Goal: Task Accomplishment & Management: Use online tool/utility

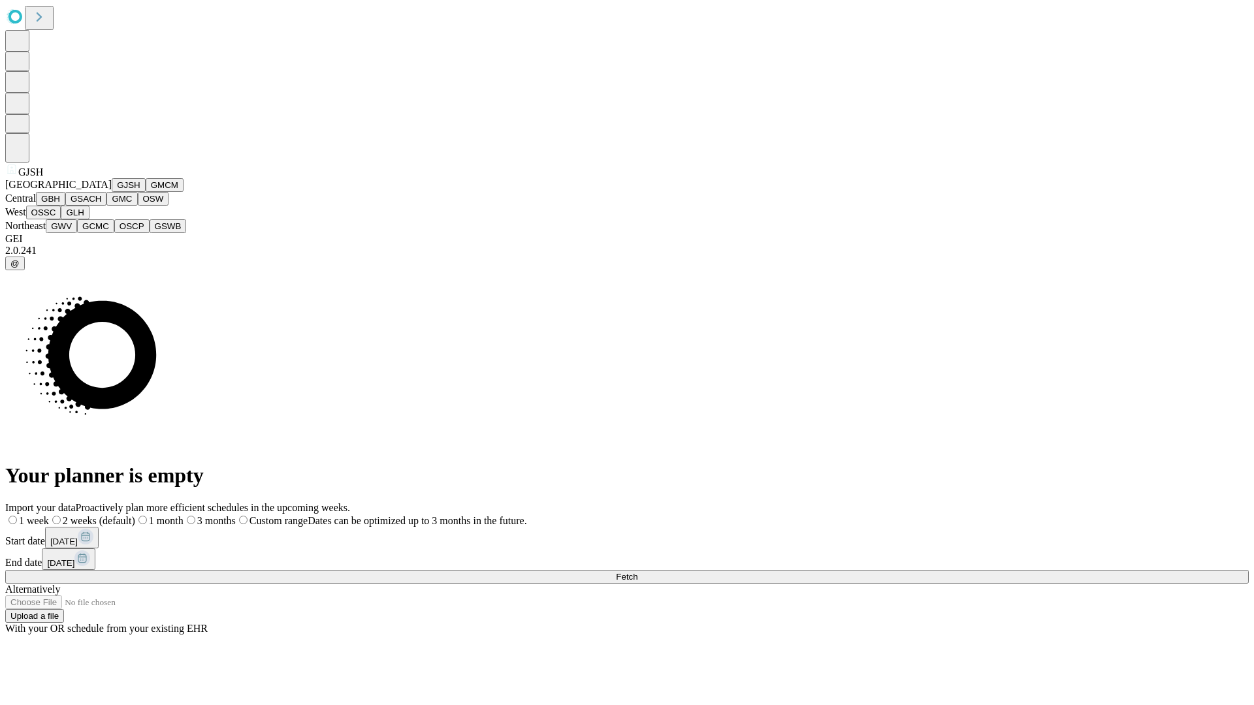
click at [112, 192] on button "GJSH" at bounding box center [129, 185] width 34 height 14
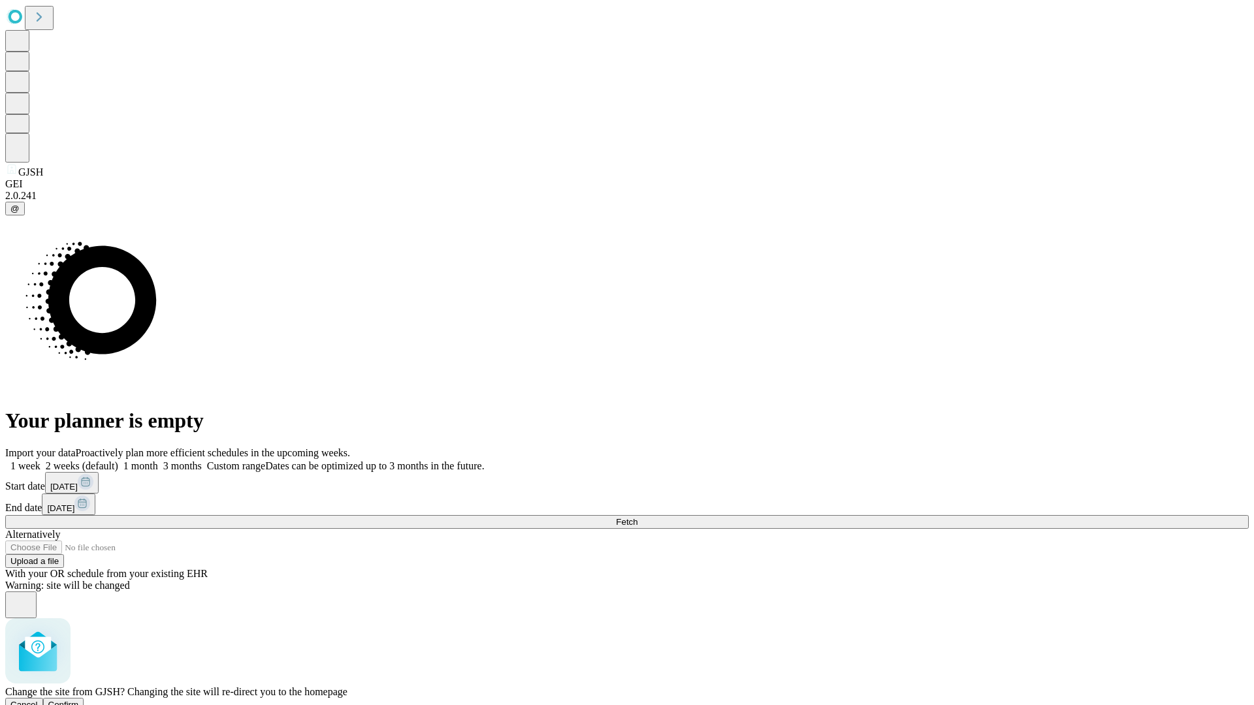
click at [79, 700] on span "Confirm" at bounding box center [63, 705] width 31 height 10
click at [118, 460] on label "2 weeks (default)" at bounding box center [79, 465] width 78 height 11
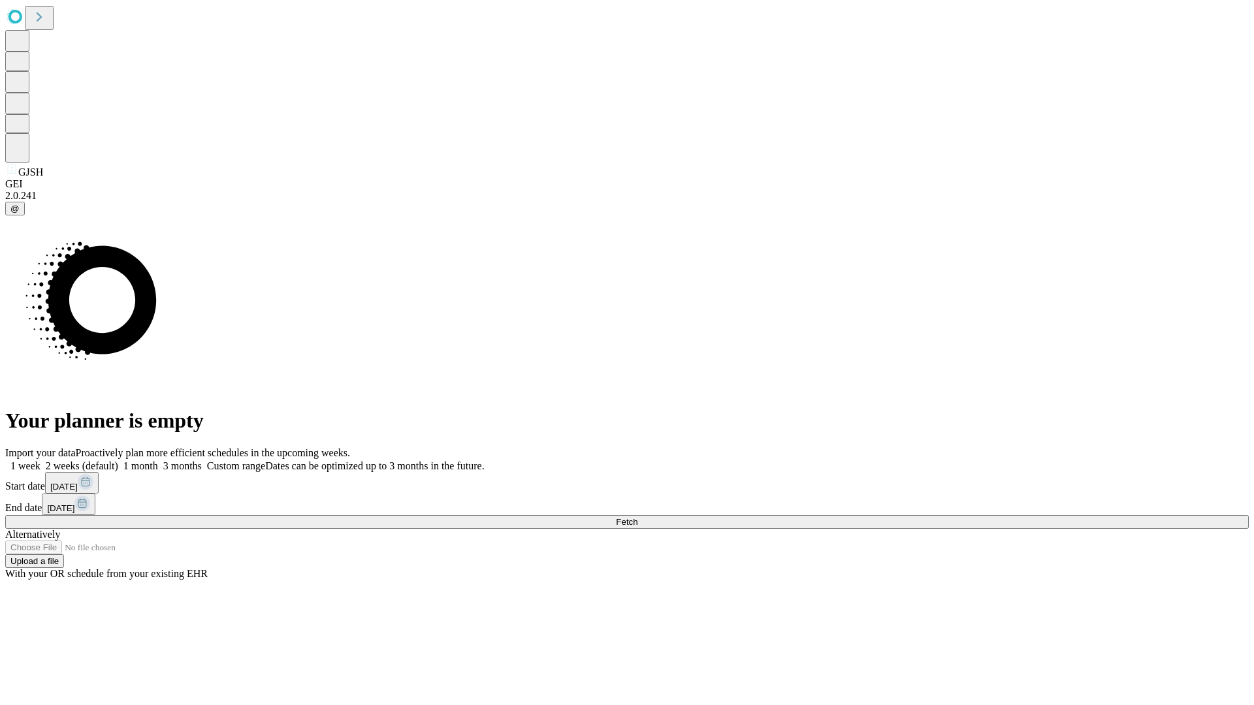
click at [637, 517] on span "Fetch" at bounding box center [627, 522] width 22 height 10
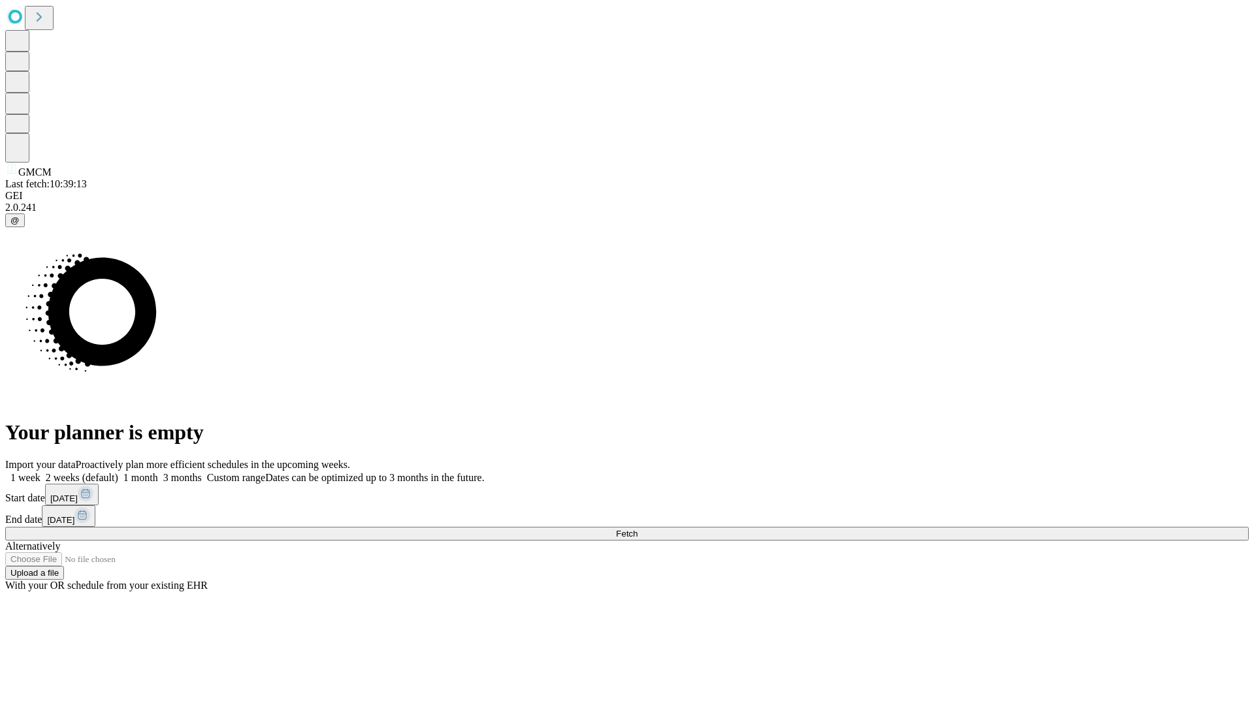
click at [118, 472] on label "2 weeks (default)" at bounding box center [79, 477] width 78 height 11
click at [637, 529] on span "Fetch" at bounding box center [627, 534] width 22 height 10
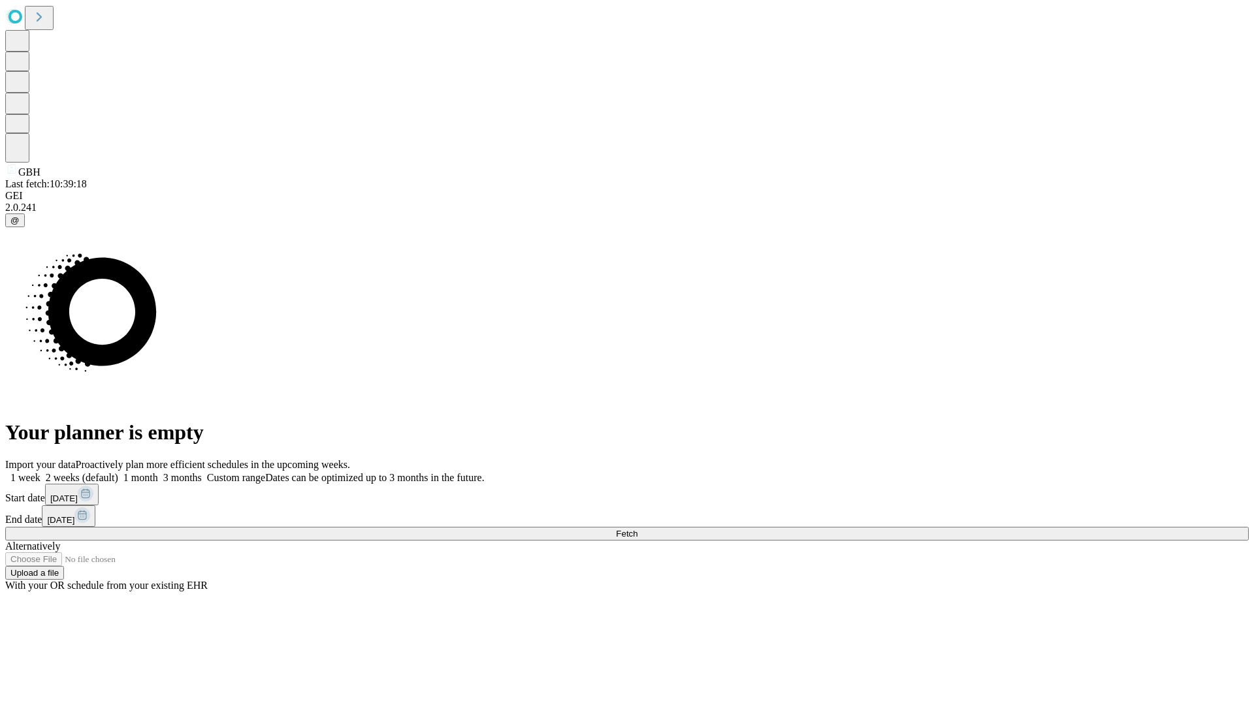
click at [118, 472] on label "2 weeks (default)" at bounding box center [79, 477] width 78 height 11
click at [637, 529] on span "Fetch" at bounding box center [627, 534] width 22 height 10
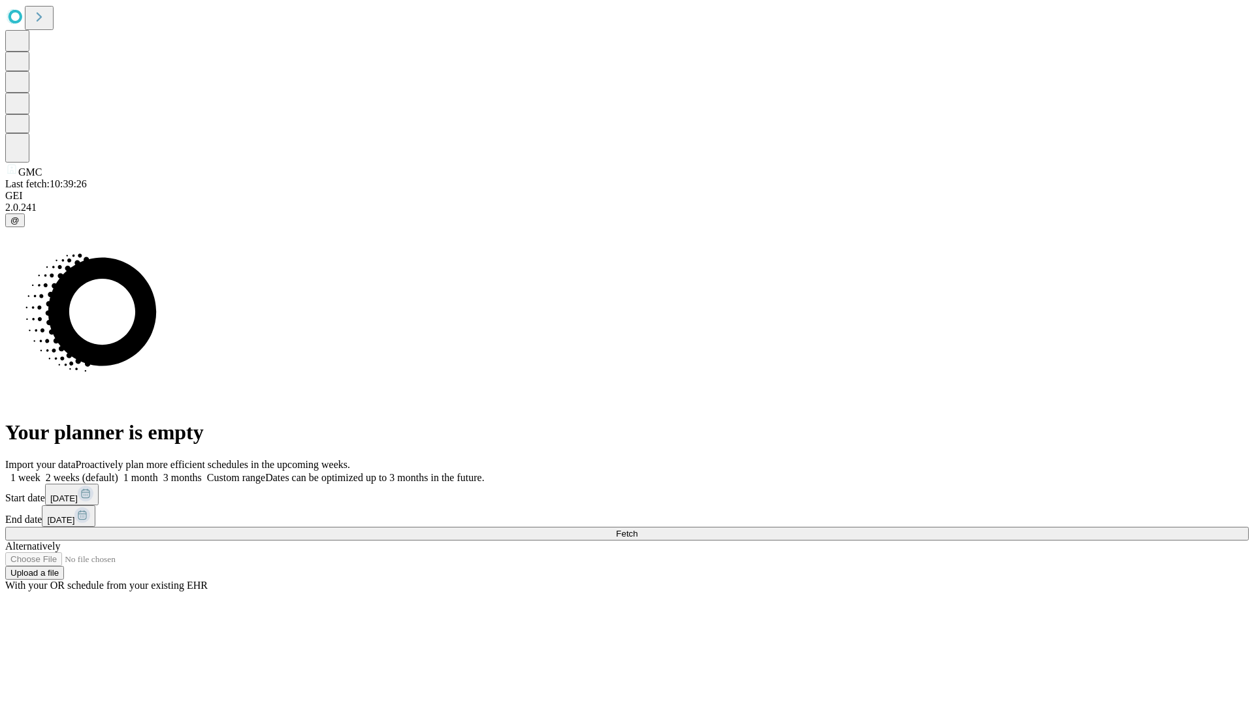
click at [118, 472] on label "2 weeks (default)" at bounding box center [79, 477] width 78 height 11
click at [637, 529] on span "Fetch" at bounding box center [627, 534] width 22 height 10
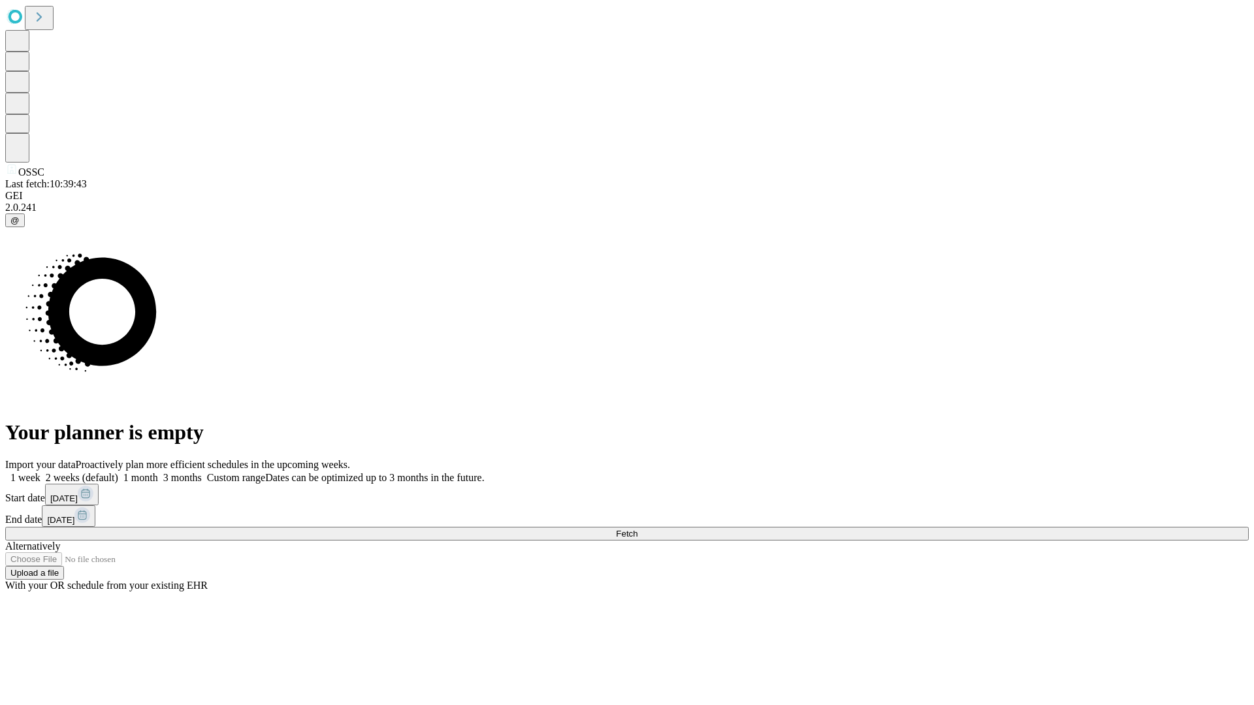
click at [637, 529] on span "Fetch" at bounding box center [627, 534] width 22 height 10
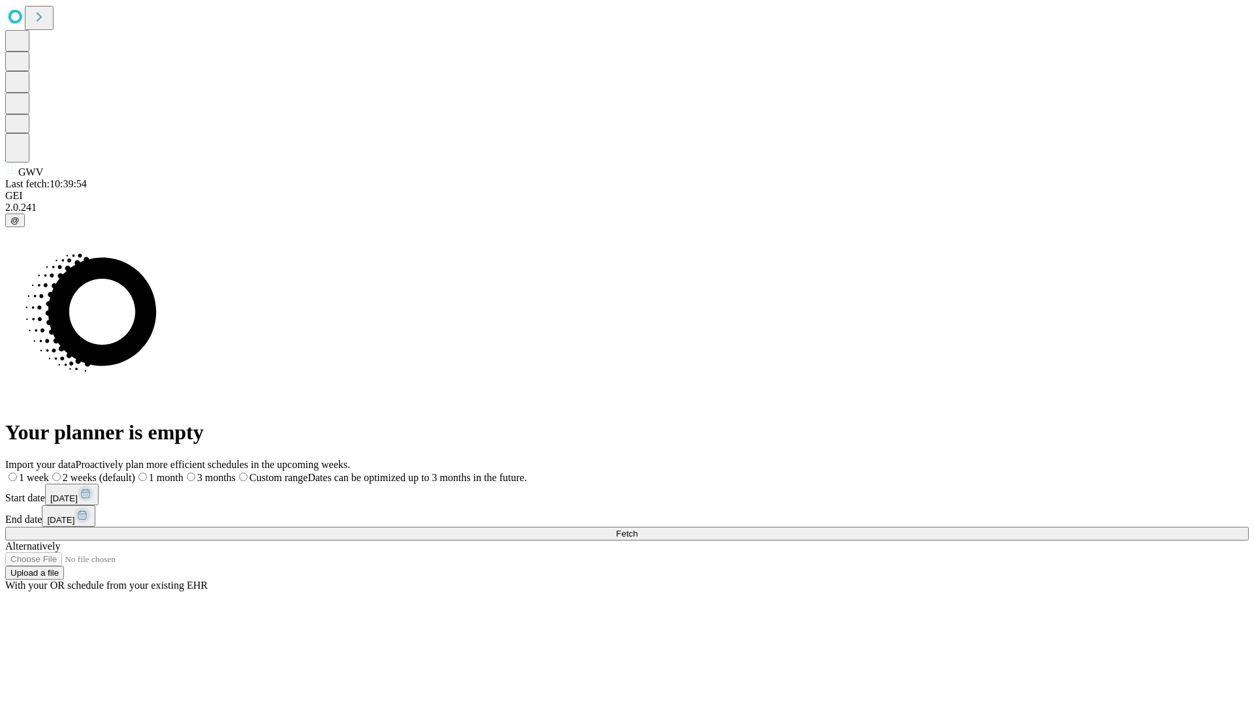
click at [637, 529] on span "Fetch" at bounding box center [627, 534] width 22 height 10
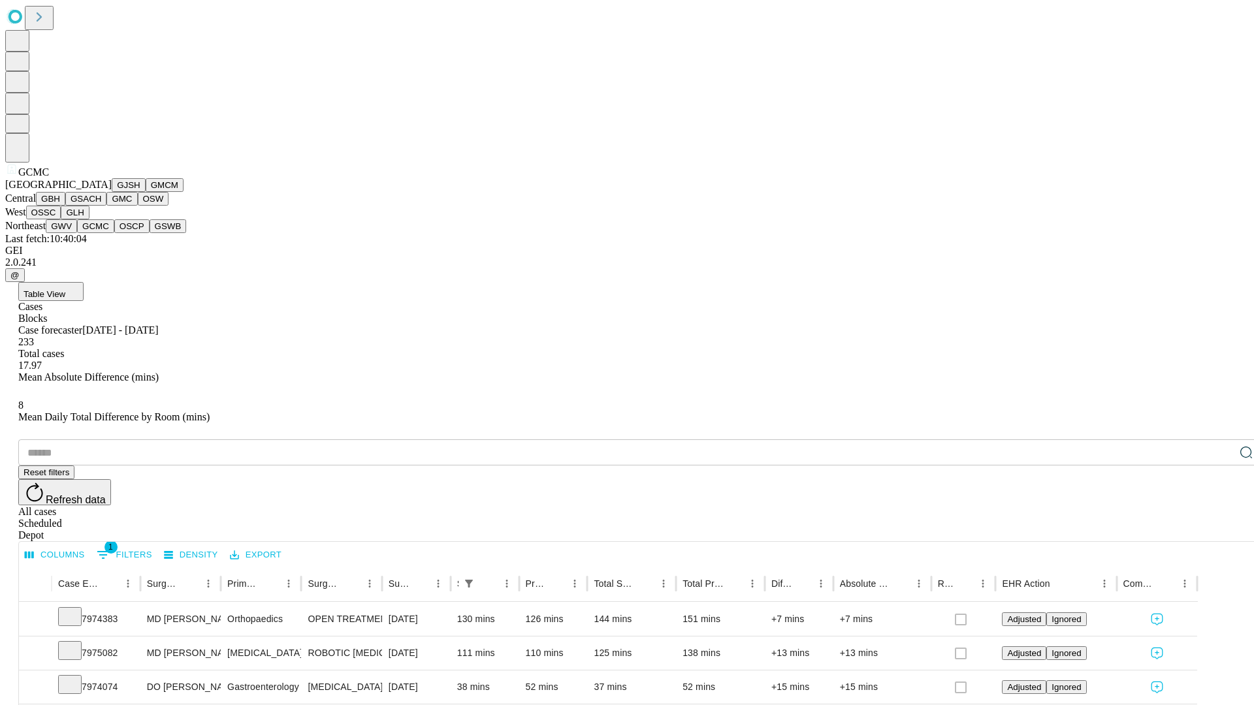
click at [114, 233] on button "OSCP" at bounding box center [131, 226] width 35 height 14
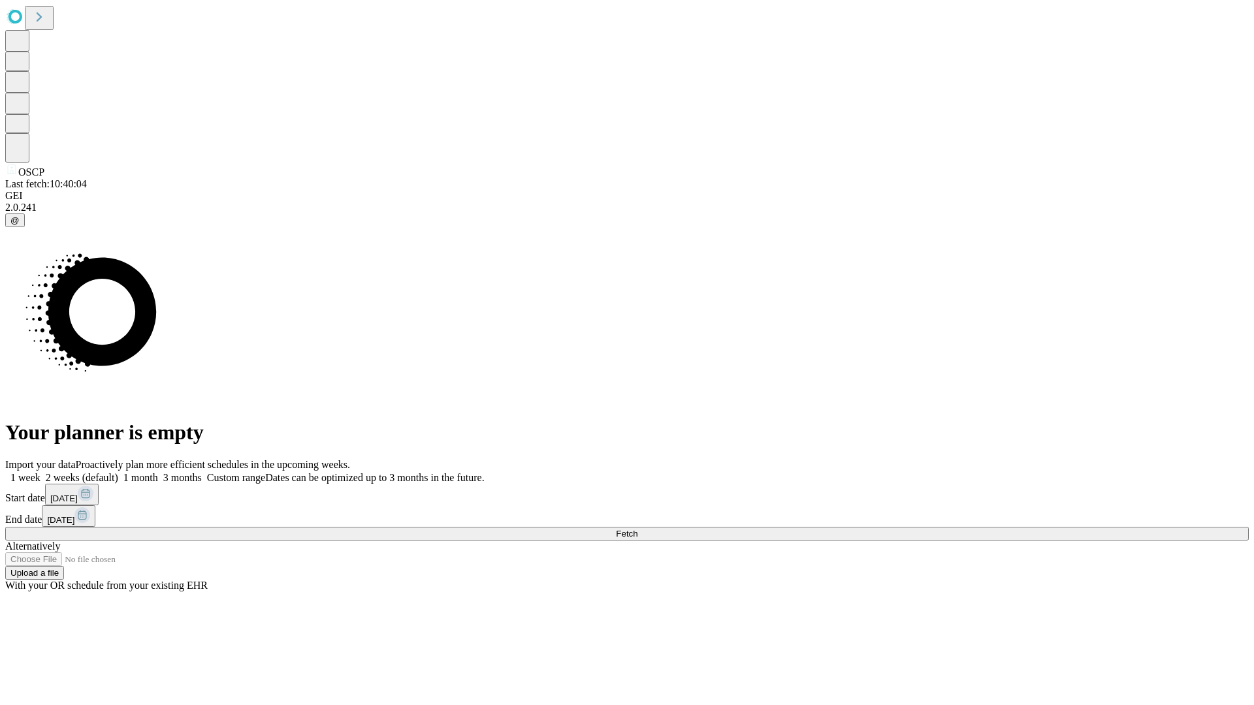
click at [118, 472] on label "2 weeks (default)" at bounding box center [79, 477] width 78 height 11
click at [637, 529] on span "Fetch" at bounding box center [627, 534] width 22 height 10
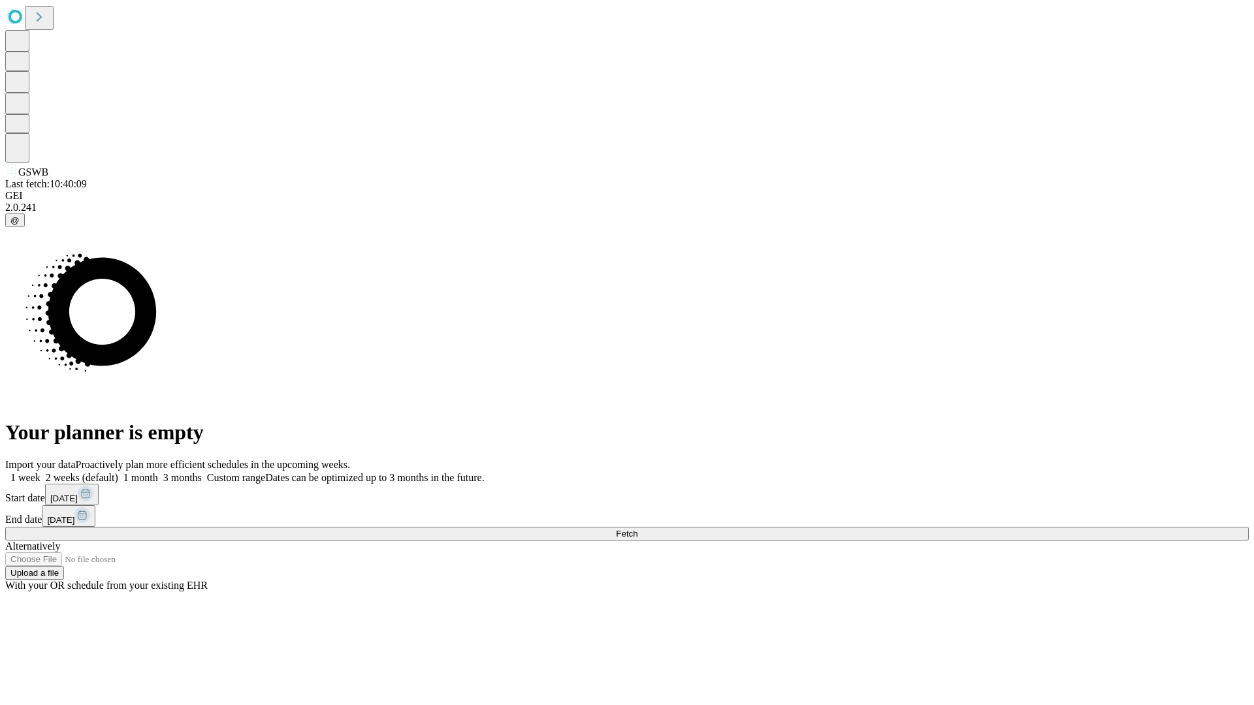
click at [118, 472] on label "2 weeks (default)" at bounding box center [79, 477] width 78 height 11
click at [637, 529] on span "Fetch" at bounding box center [627, 534] width 22 height 10
